Goal: Information Seeking & Learning: Understand process/instructions

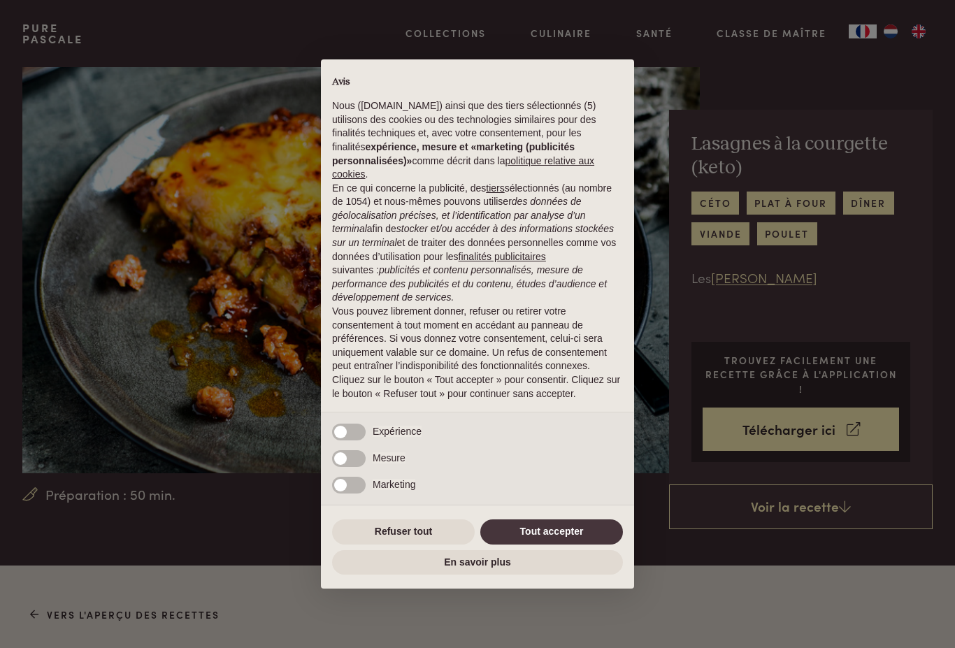
click at [580, 509] on div "× Avis Nous ([DOMAIN_NAME]) ainsi que des tiers sélectionnés (5) utilisons des …" at bounding box center [477, 324] width 313 height 530
click at [561, 523] on button "Tout accepter" at bounding box center [551, 531] width 143 height 25
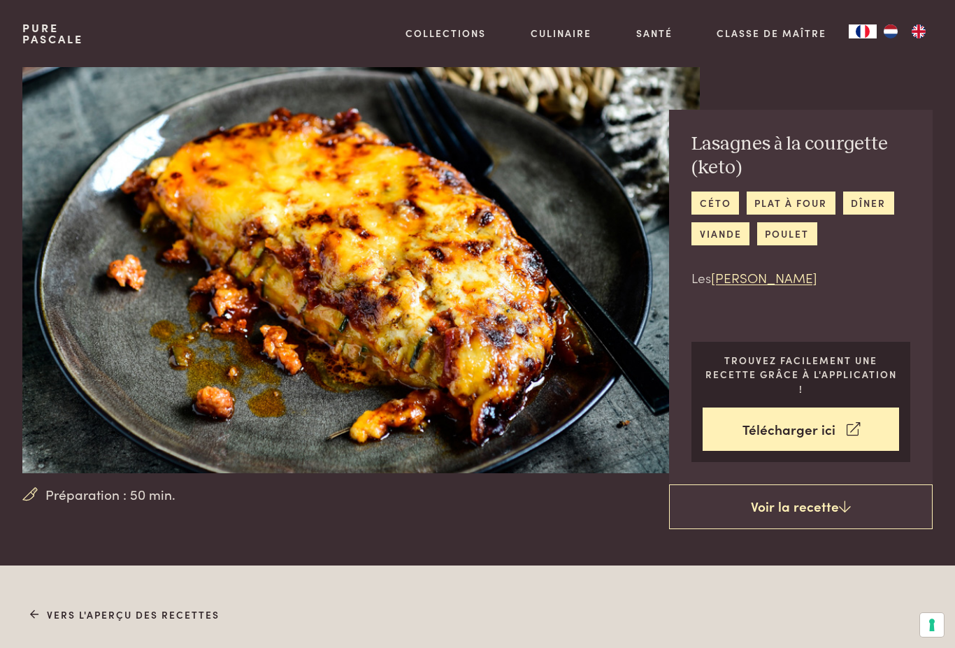
click at [164, 607] on link "Vers l'aperçu des recettes" at bounding box center [125, 614] width 190 height 15
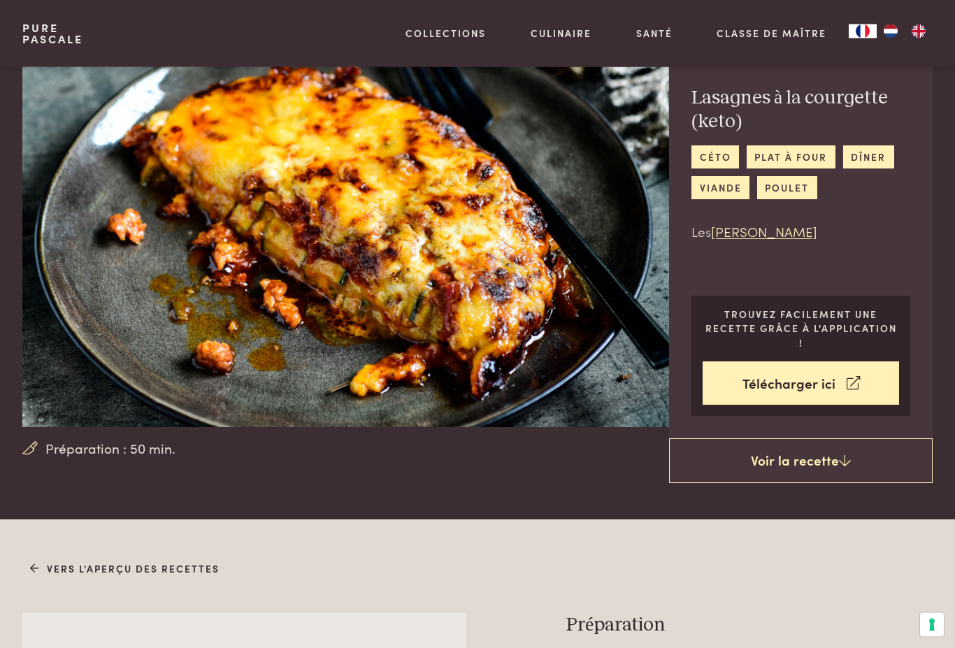
click at [818, 447] on link "Voir la recette" at bounding box center [801, 461] width 264 height 45
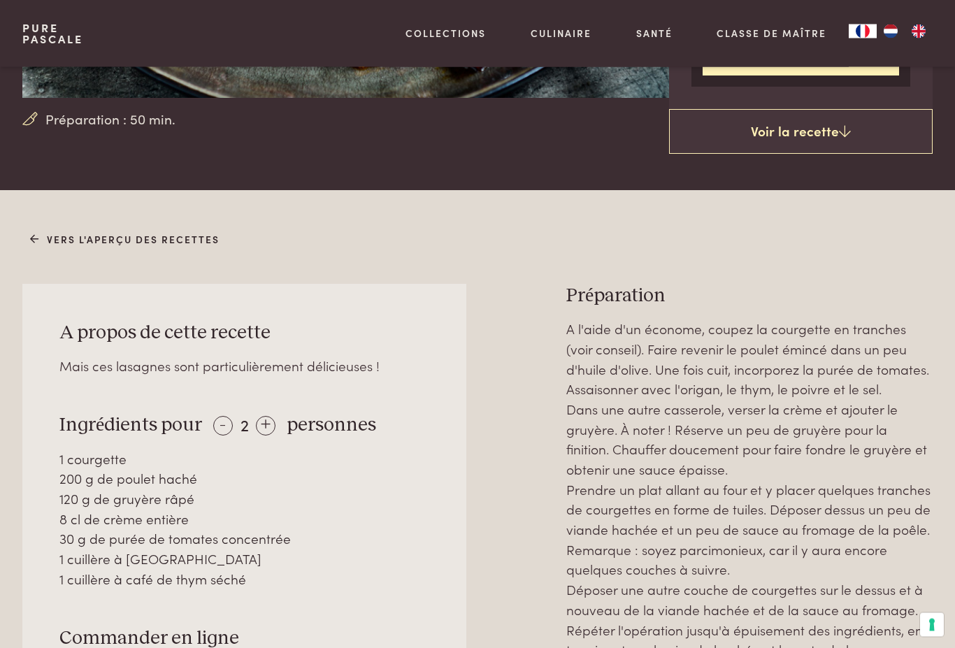
scroll to position [380, 0]
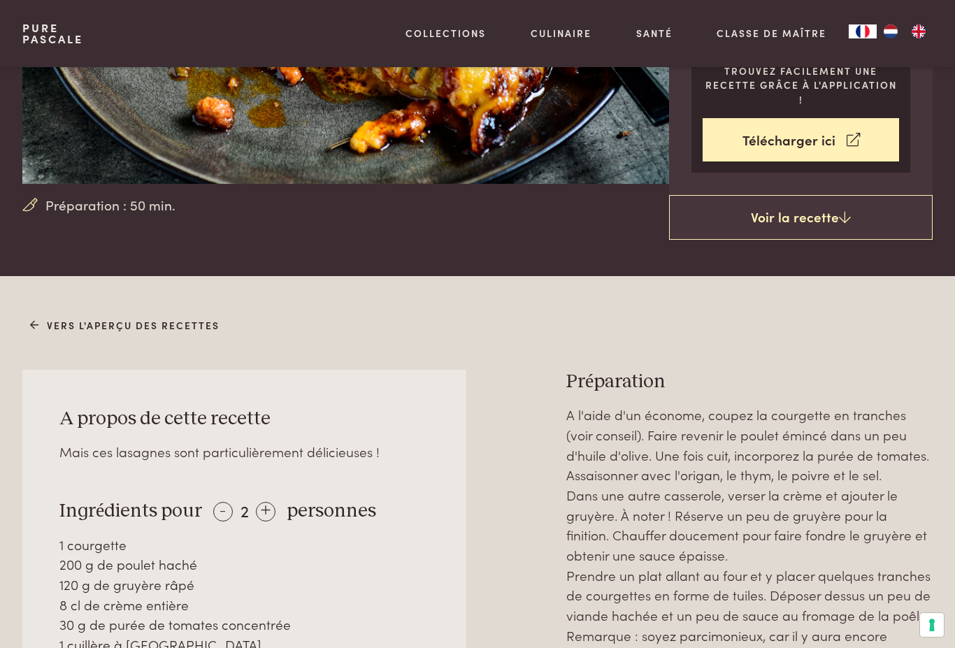
scroll to position [598, 0]
